Goal: Transaction & Acquisition: Subscribe to service/newsletter

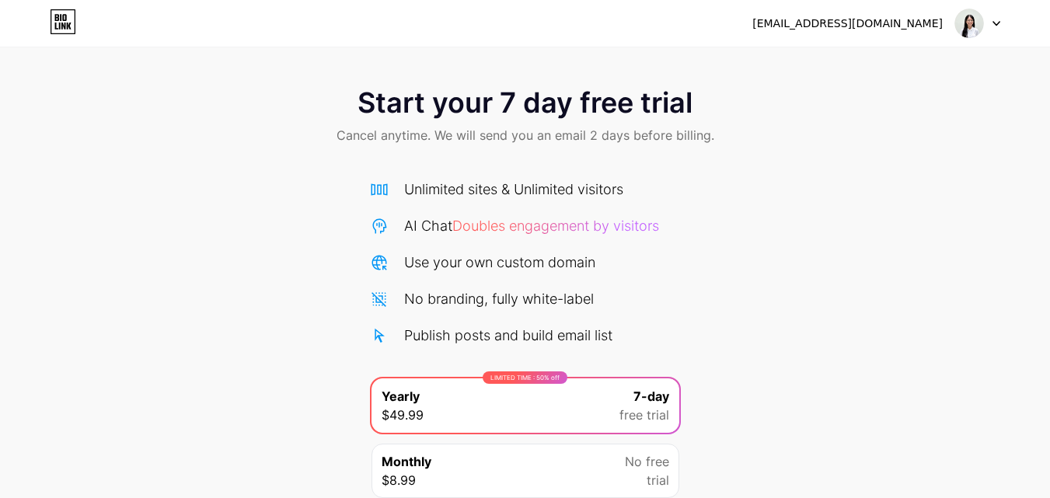
click at [987, 30] on div at bounding box center [977, 23] width 45 height 28
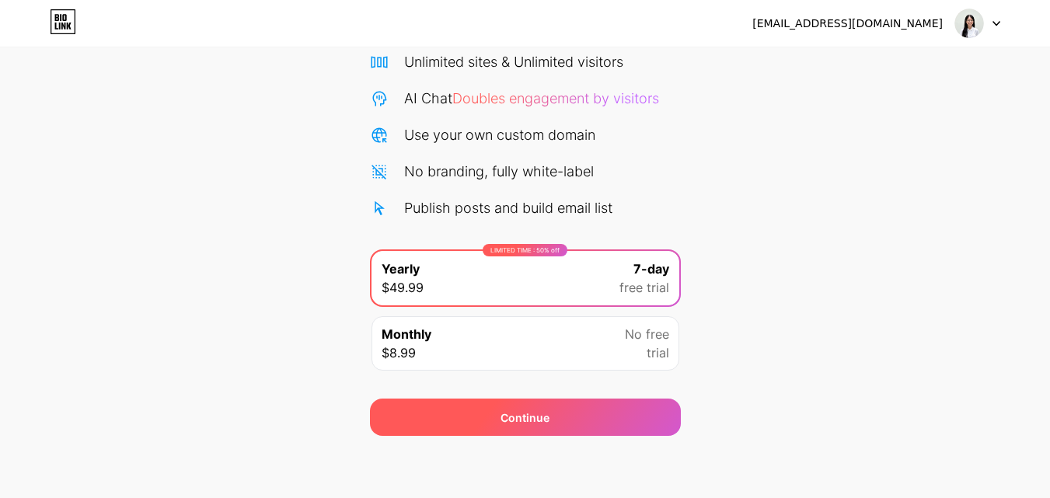
click at [535, 424] on div "Continue" at bounding box center [524, 418] width 49 height 16
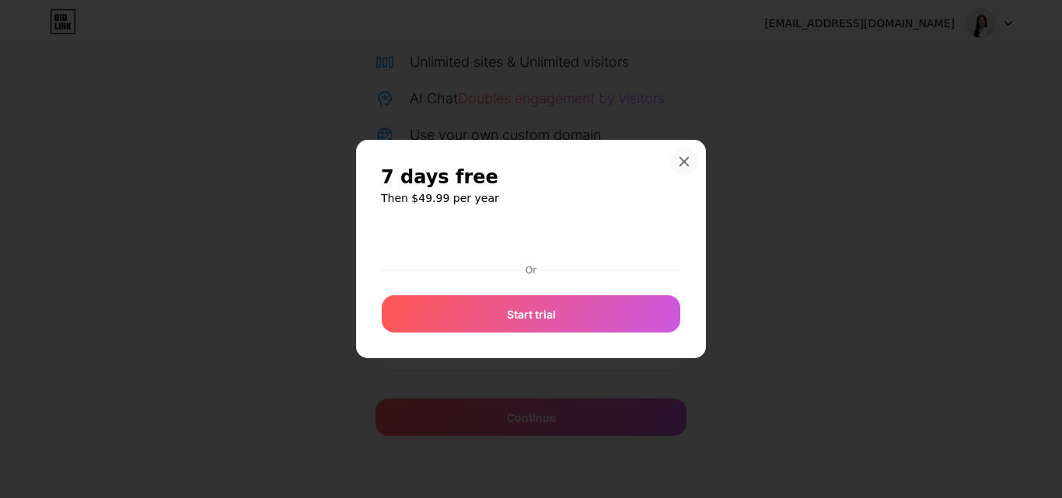
click at [683, 159] on icon at bounding box center [684, 161] width 12 height 12
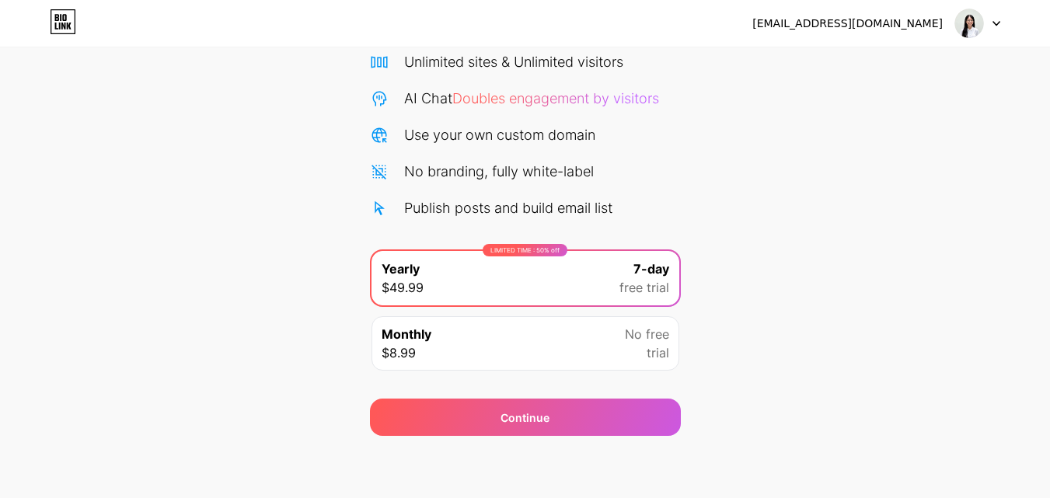
scroll to position [0, 0]
